Goal: Information Seeking & Learning: Learn about a topic

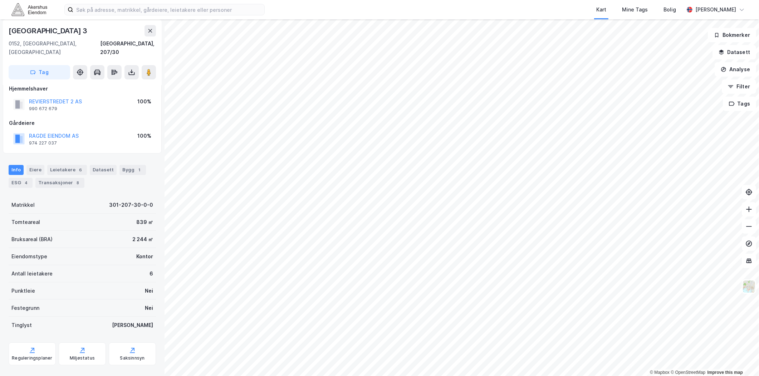
scroll to position [13, 0]
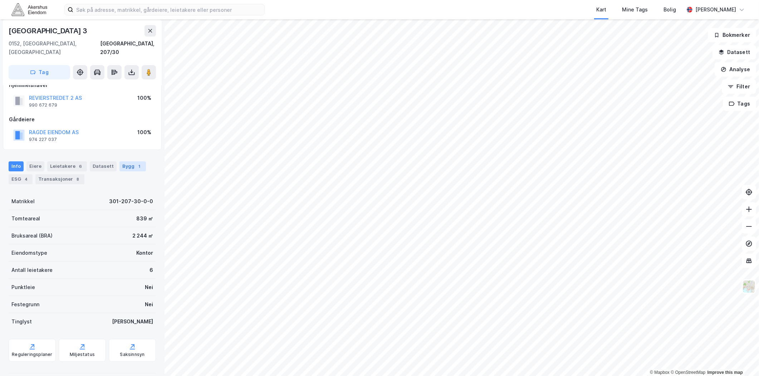
click at [131, 161] on div "Bygg 1" at bounding box center [132, 166] width 26 height 10
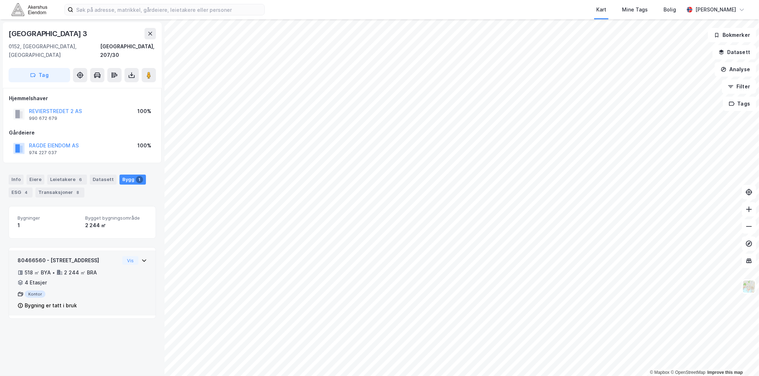
click at [112, 256] on div "80466560 - [STREET_ADDRESS]" at bounding box center [69, 260] width 102 height 9
click at [122, 256] on button "Vis" at bounding box center [130, 260] width 16 height 9
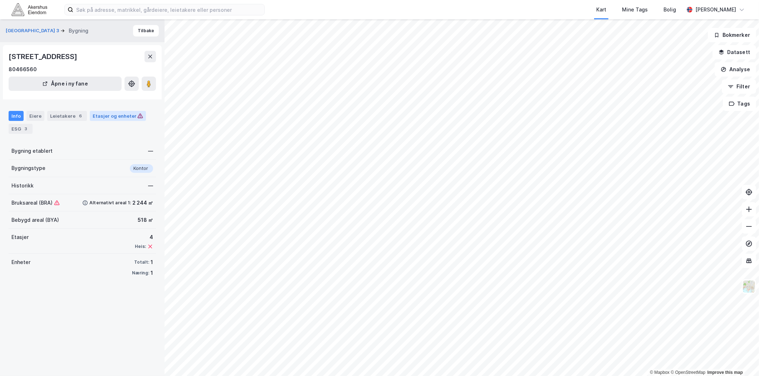
click at [104, 116] on div "Etasjer og enheter" at bounding box center [118, 116] width 50 height 6
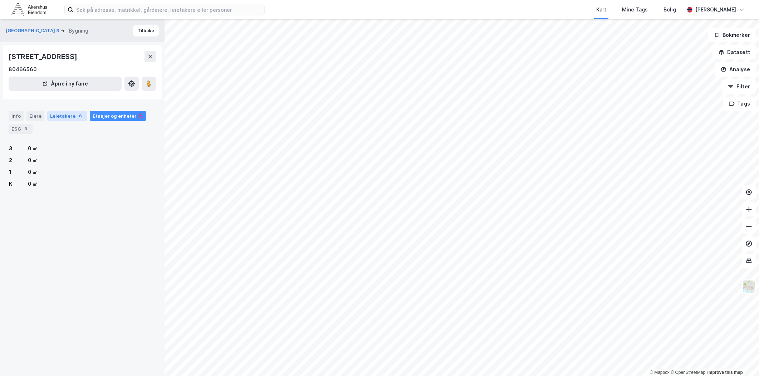
click at [62, 119] on div "Leietakere 6" at bounding box center [67, 116] width 40 height 10
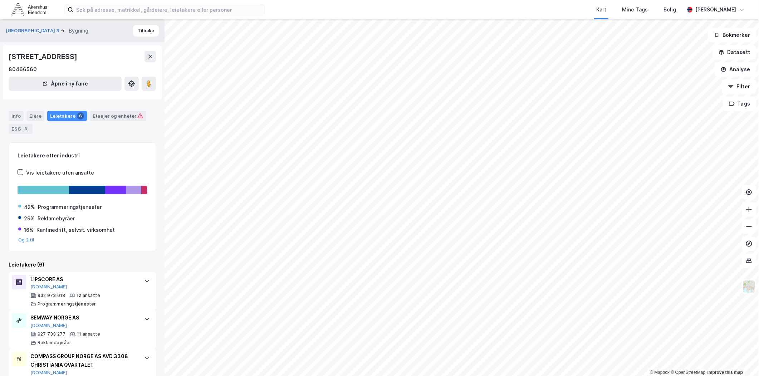
click at [146, 51] on div "[STREET_ADDRESS]" at bounding box center [82, 56] width 147 height 11
click at [147, 53] on button at bounding box center [149, 56] width 11 height 11
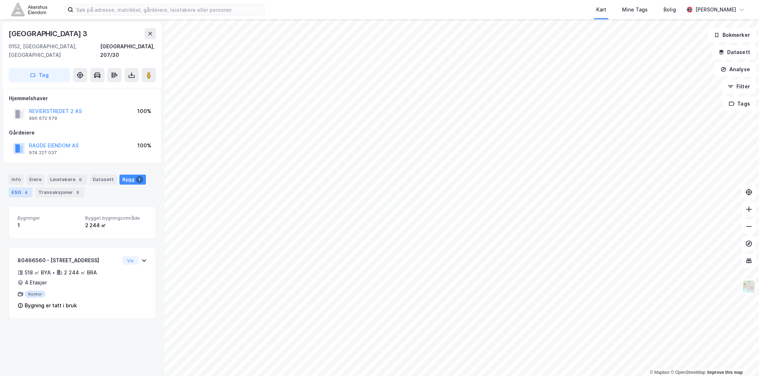
click at [19, 187] on div "ESG 4" at bounding box center [21, 192] width 24 height 10
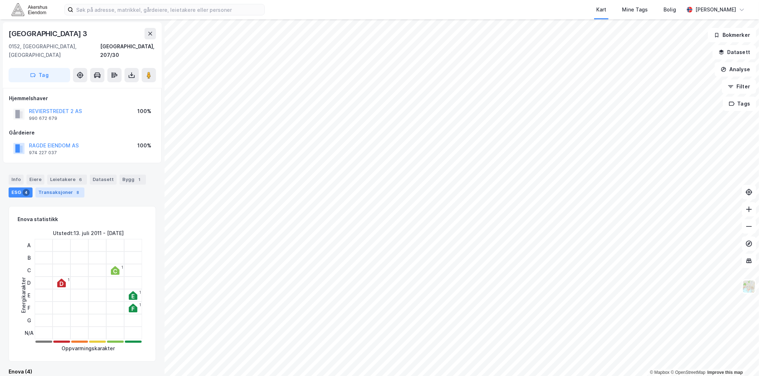
click at [69, 187] on div "Transaksjoner 8" at bounding box center [59, 192] width 49 height 10
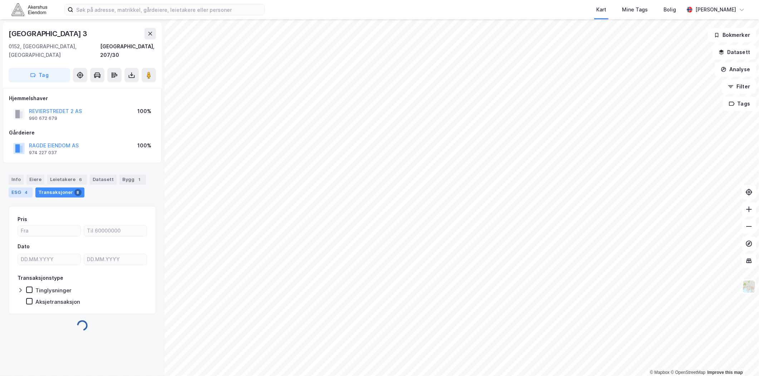
click at [21, 187] on div "ESG 4" at bounding box center [21, 192] width 24 height 10
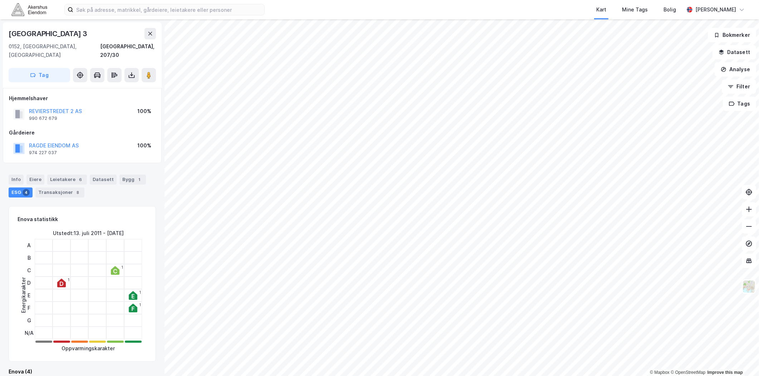
scroll to position [392, 0]
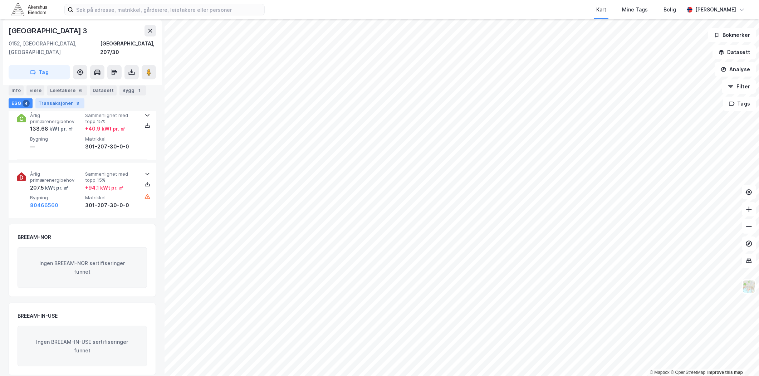
click at [45, 102] on div "Transaksjoner 8" at bounding box center [59, 103] width 49 height 10
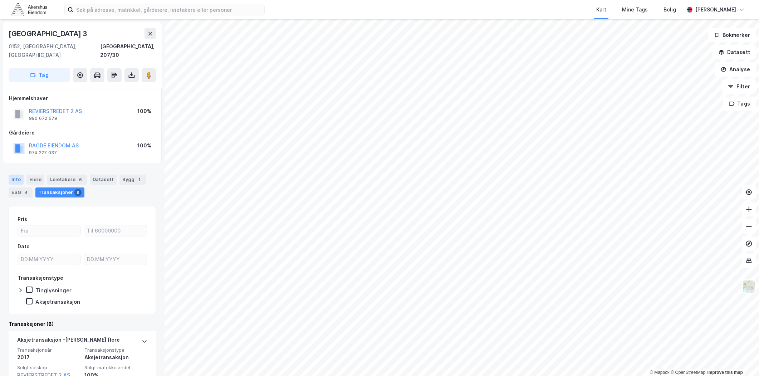
click at [18, 175] on div "Info" at bounding box center [16, 180] width 15 height 10
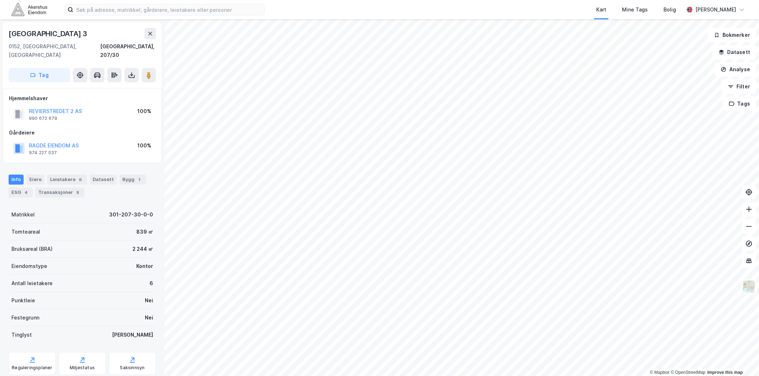
scroll to position [13, 0]
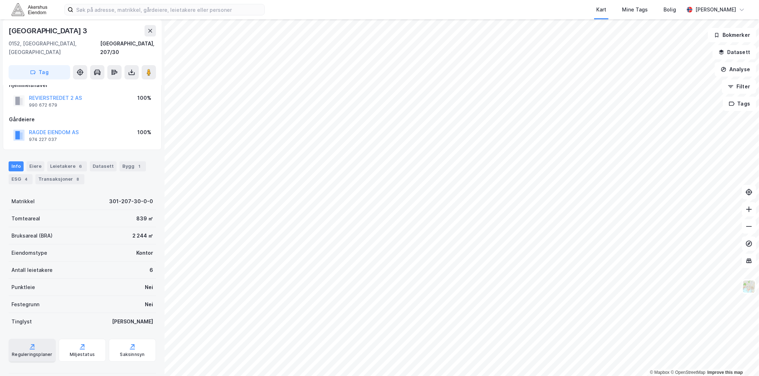
click at [30, 343] on icon at bounding box center [32, 346] width 7 height 7
